Goal: Find specific page/section: Find specific page/section

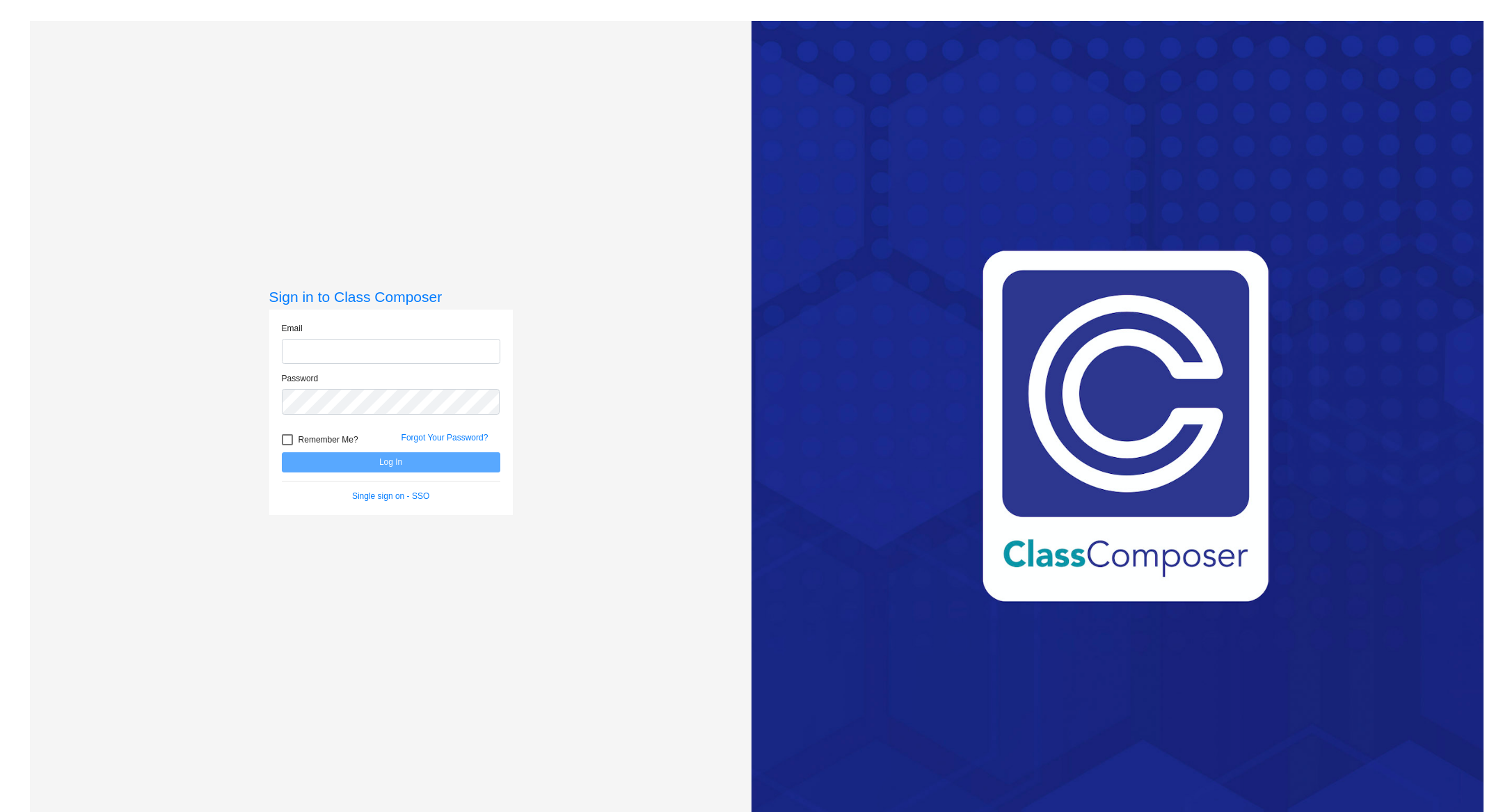
type input "[EMAIL_ADDRESS][PERSON_NAME][DOMAIN_NAME]"
click at [438, 462] on button "Log In" at bounding box center [391, 462] width 219 height 21
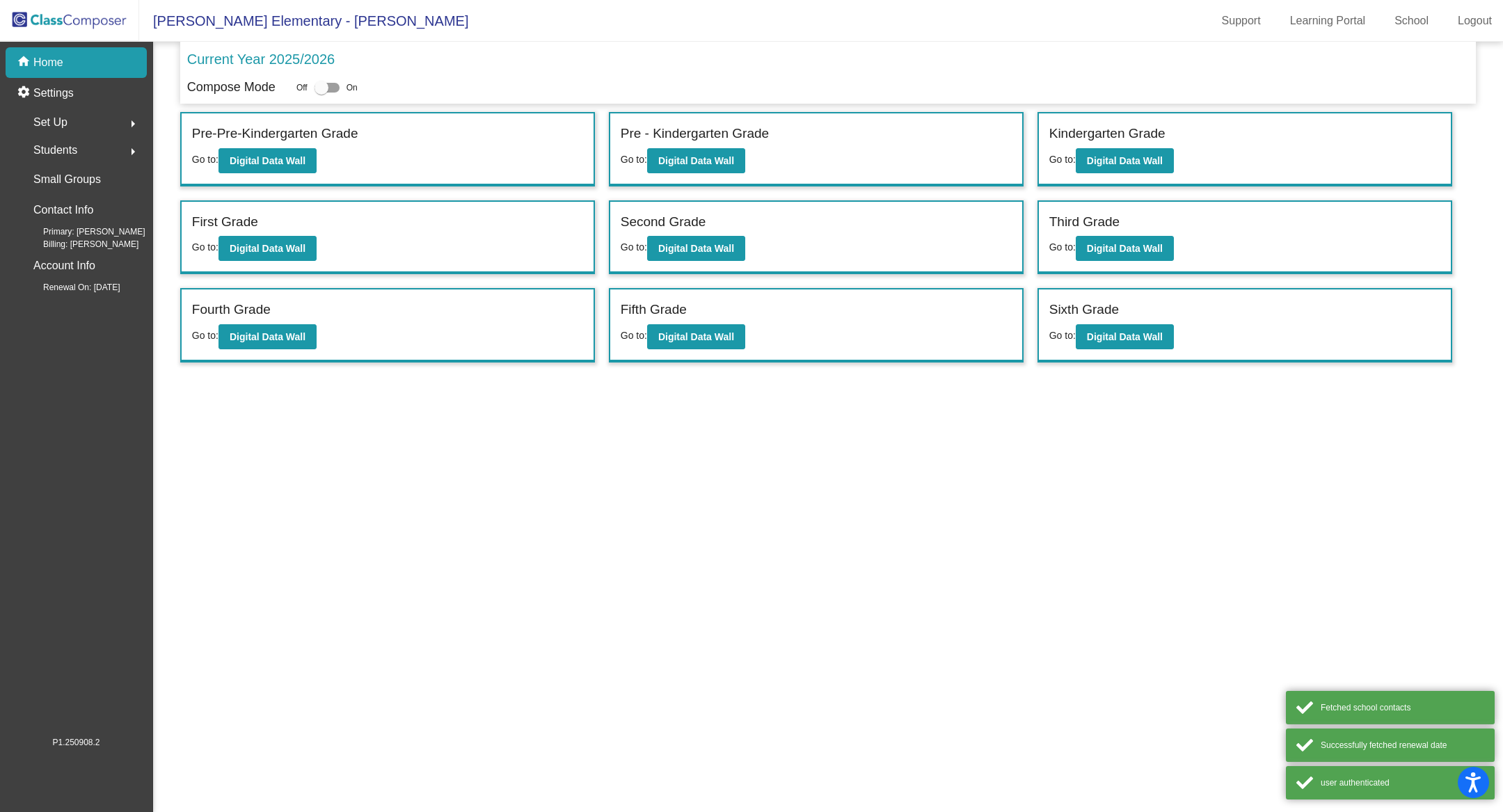
click at [1130, 134] on label "Kindergarten Grade" at bounding box center [1106, 134] width 116 height 21
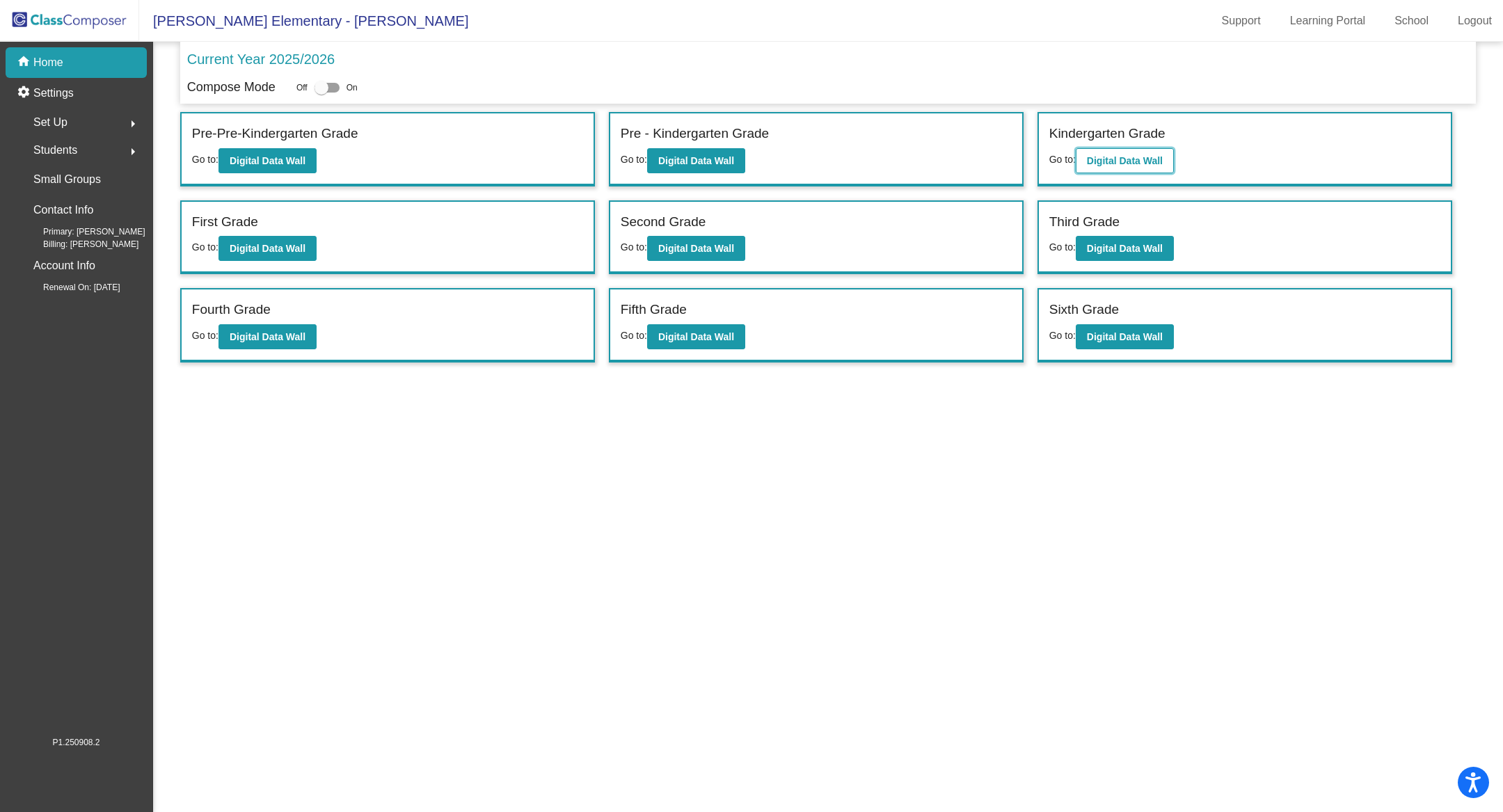
click at [1136, 157] on b "Digital Data Wall" at bounding box center [1125, 161] width 76 height 12
click at [267, 246] on b "Digital Data Wall" at bounding box center [267, 248] width 76 height 12
click at [698, 332] on b "Digital Data Wall" at bounding box center [696, 337] width 76 height 12
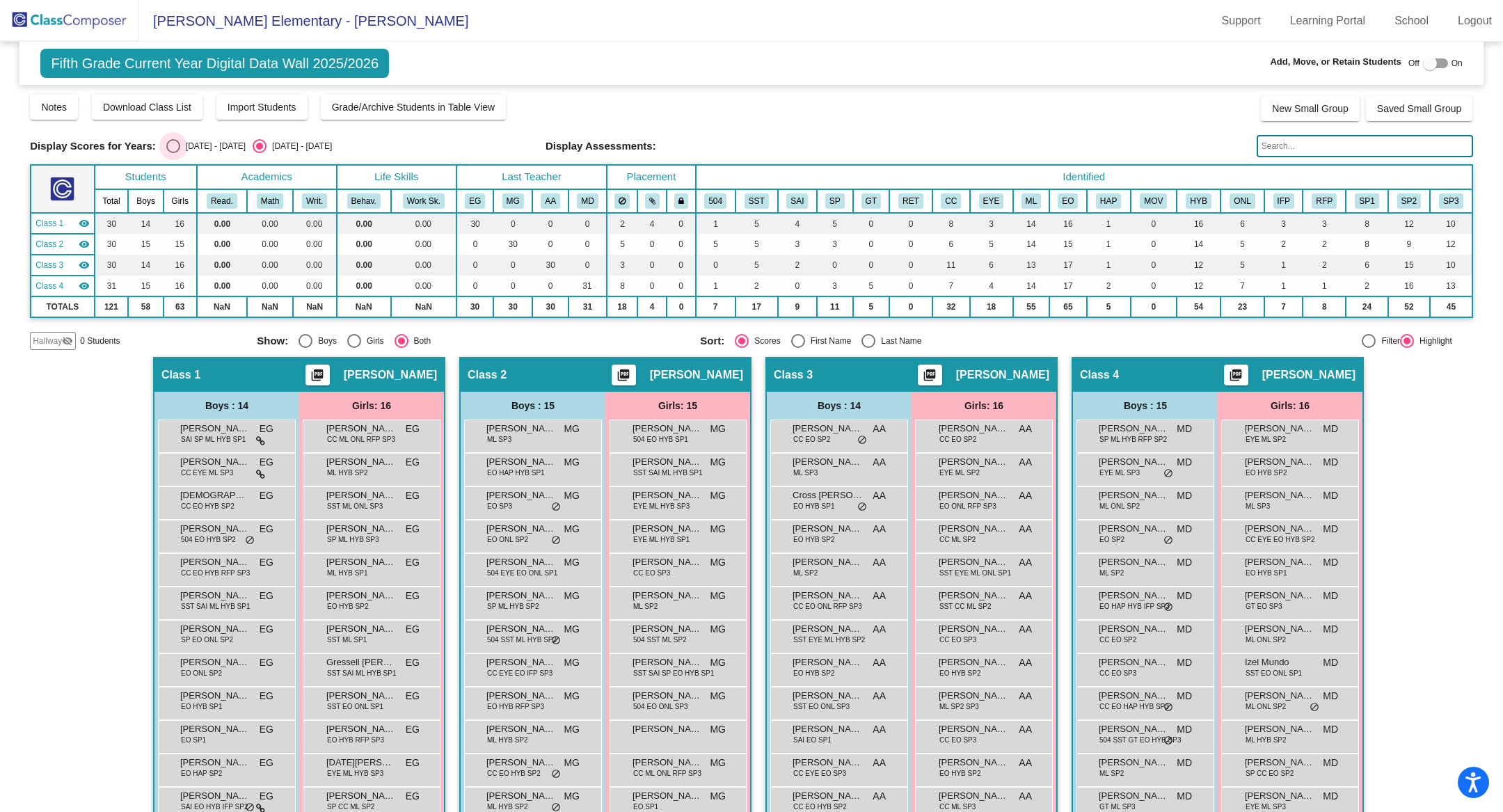
click at [172, 142] on div "Select an option" at bounding box center [173, 146] width 14 height 14
click at [173, 153] on input "[DATE] - [DATE]" at bounding box center [173, 153] width 1 height 1
radio input "true"
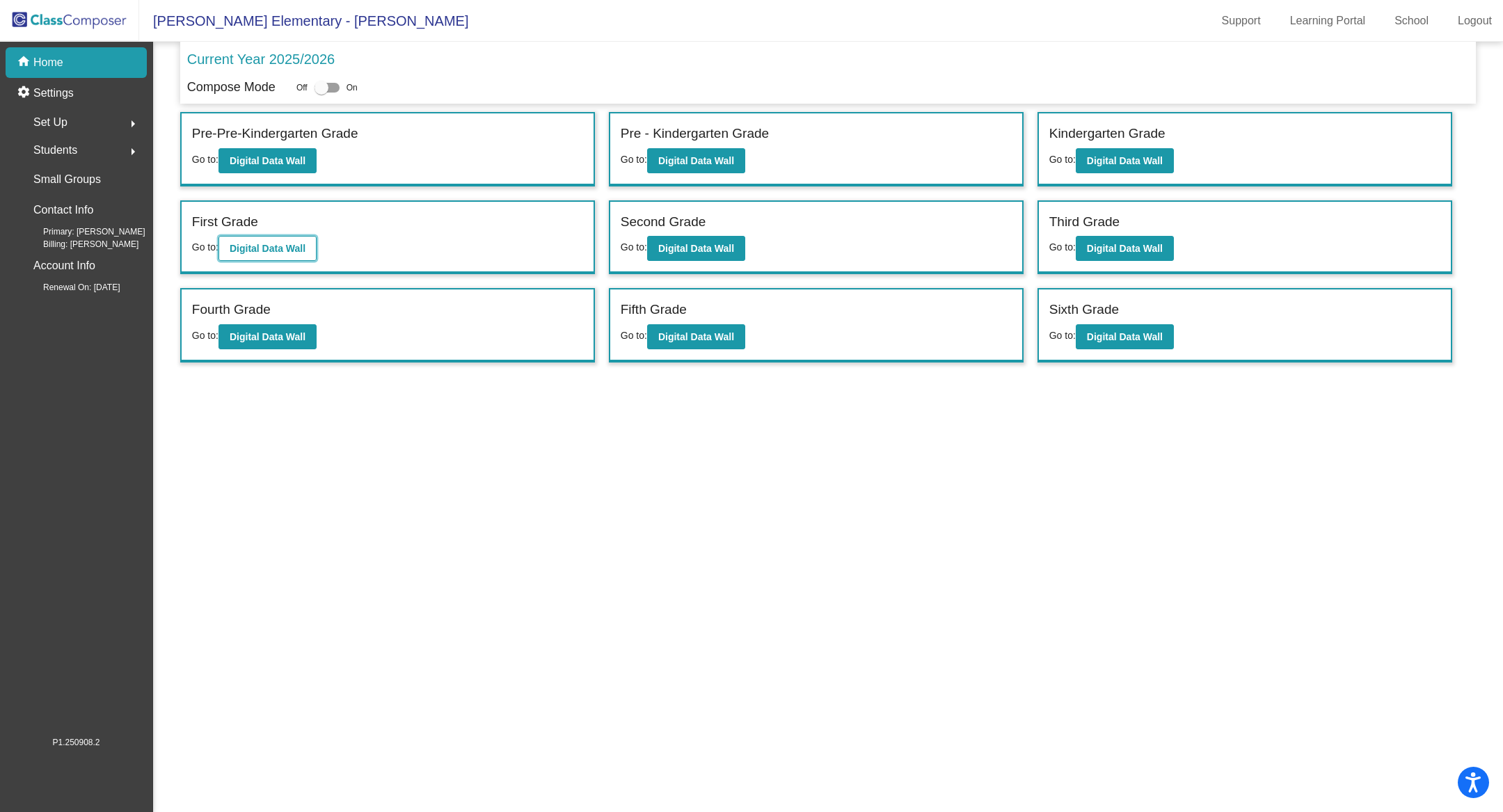
click at [268, 243] on b "Digital Data Wall" at bounding box center [267, 248] width 76 height 12
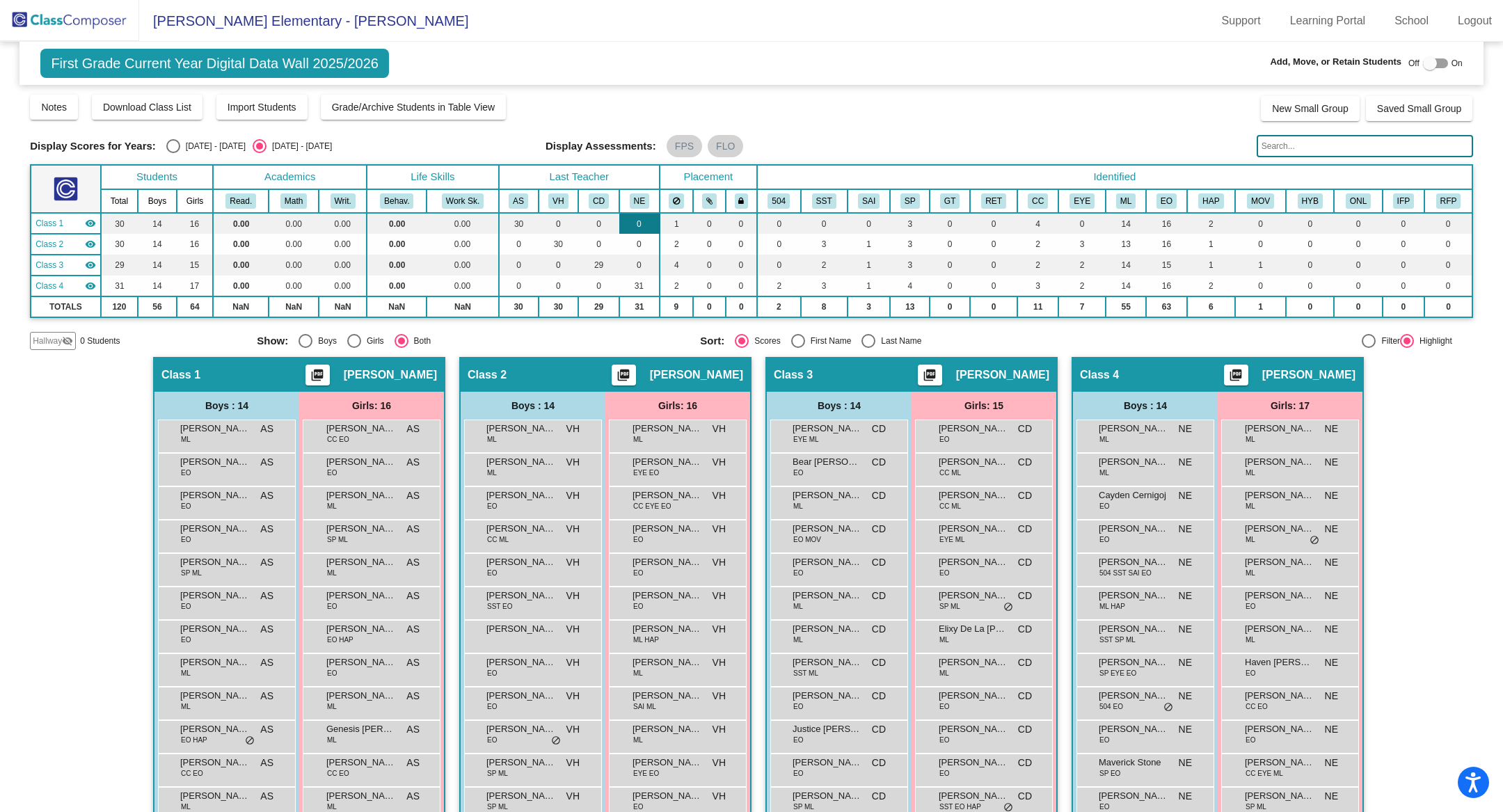
scroll to position [1, 0]
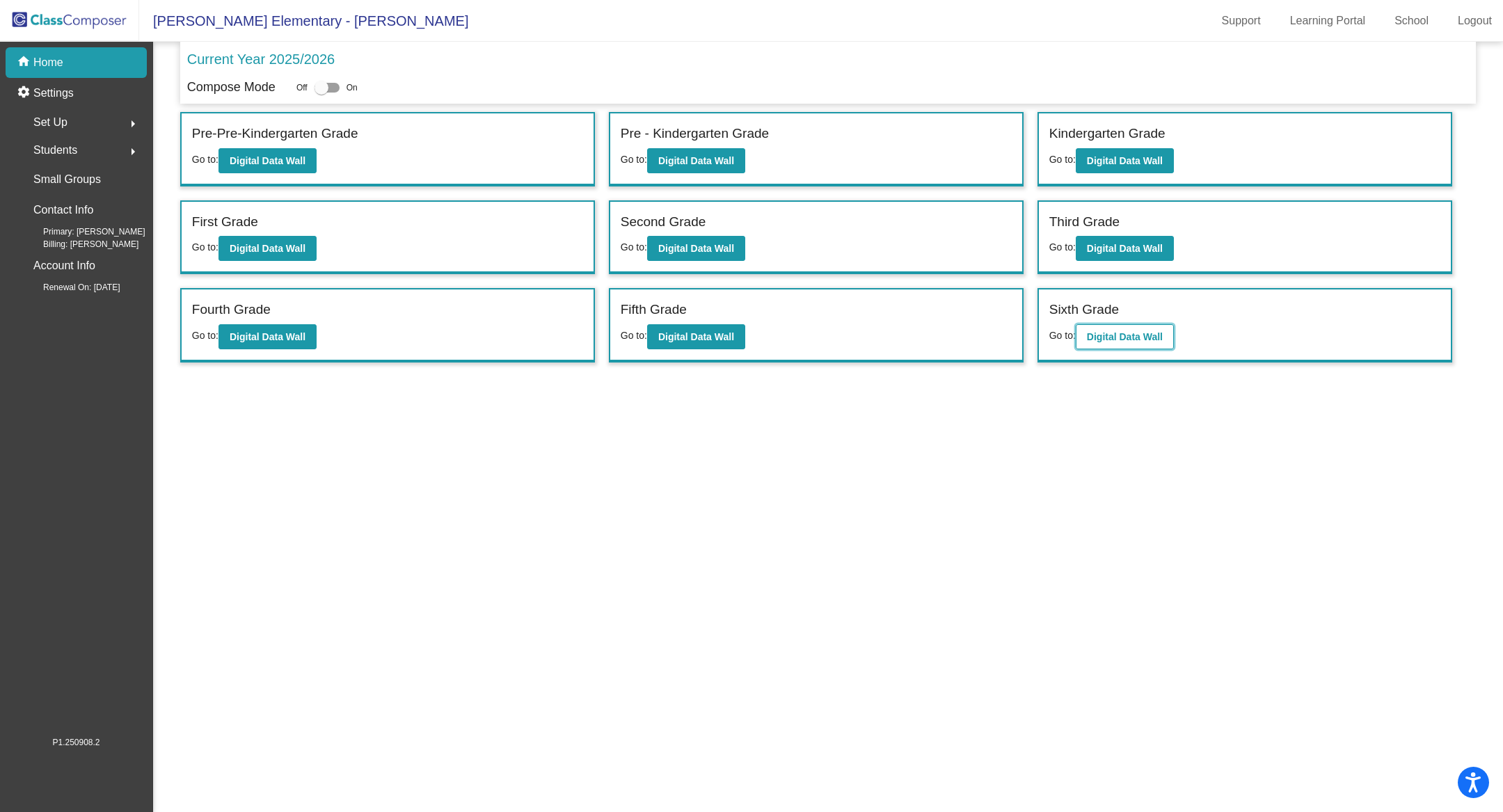
click at [1094, 332] on b "Digital Data Wall" at bounding box center [1125, 337] width 76 height 12
